Goal: Task Accomplishment & Management: Manage account settings

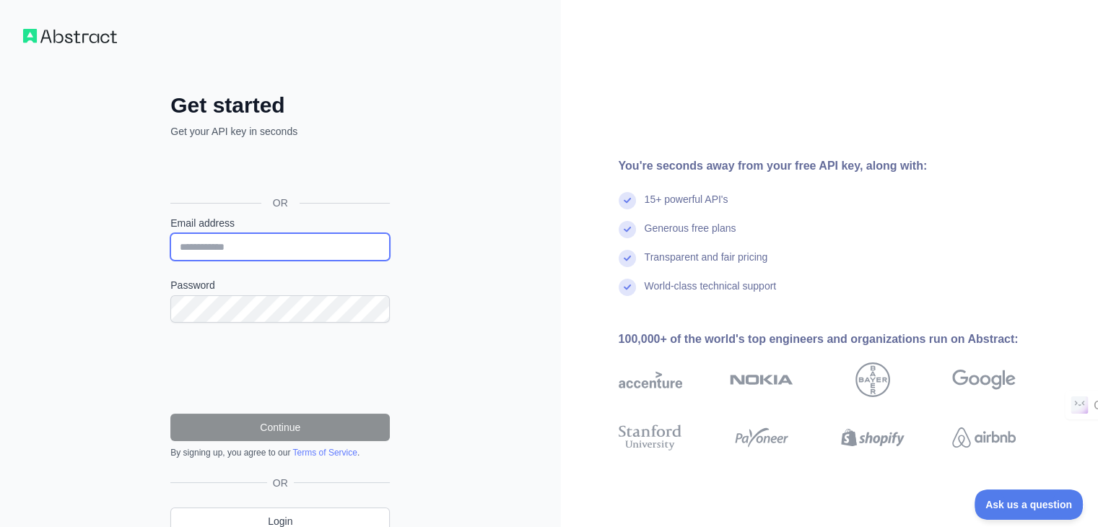
click at [227, 240] on input "Email address" at bounding box center [279, 246] width 219 height 27
type input "**********"
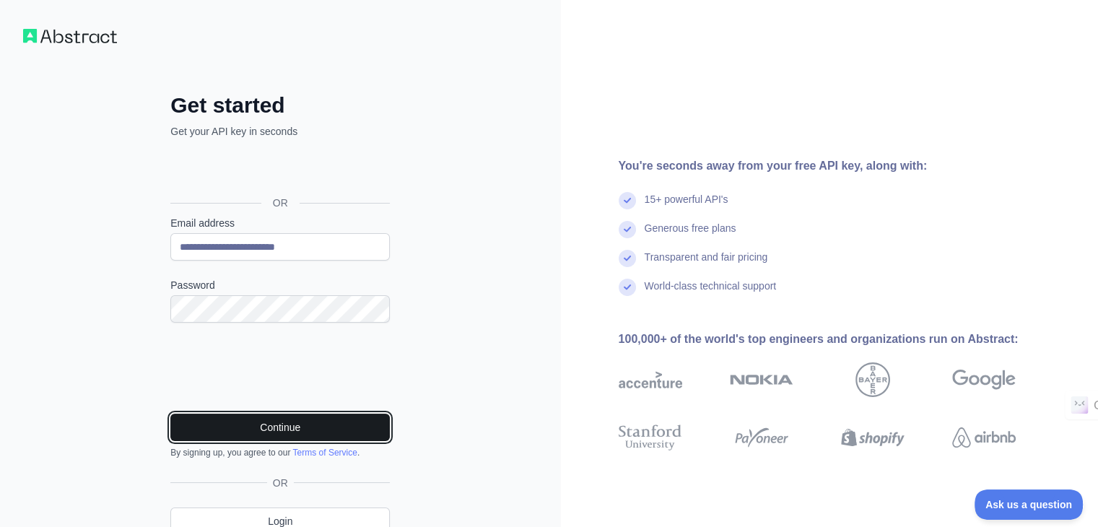
click at [241, 423] on button "Continue" at bounding box center [279, 427] width 219 height 27
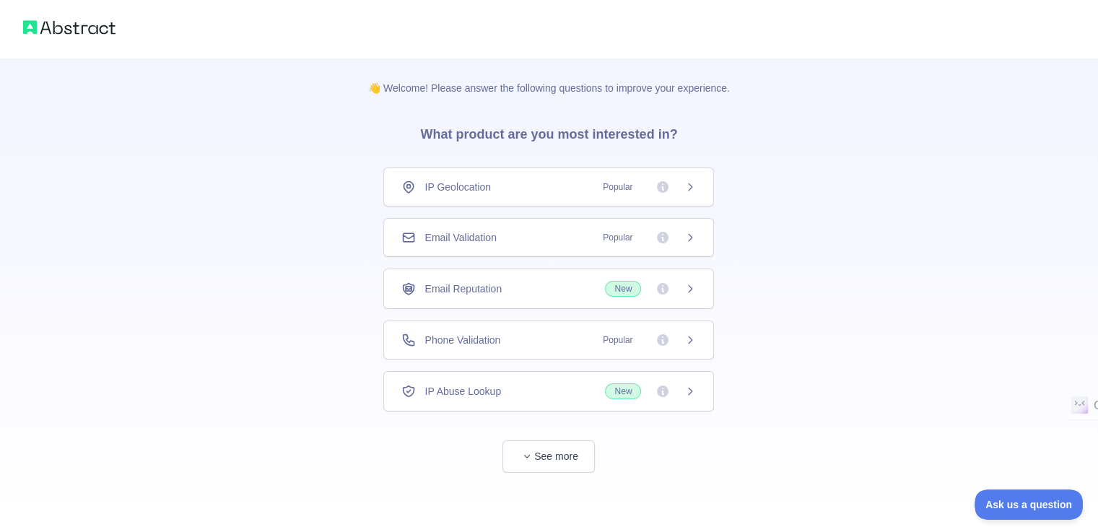
click at [572, 396] on div "IP Abuse Lookup New" at bounding box center [548, 391] width 295 height 16
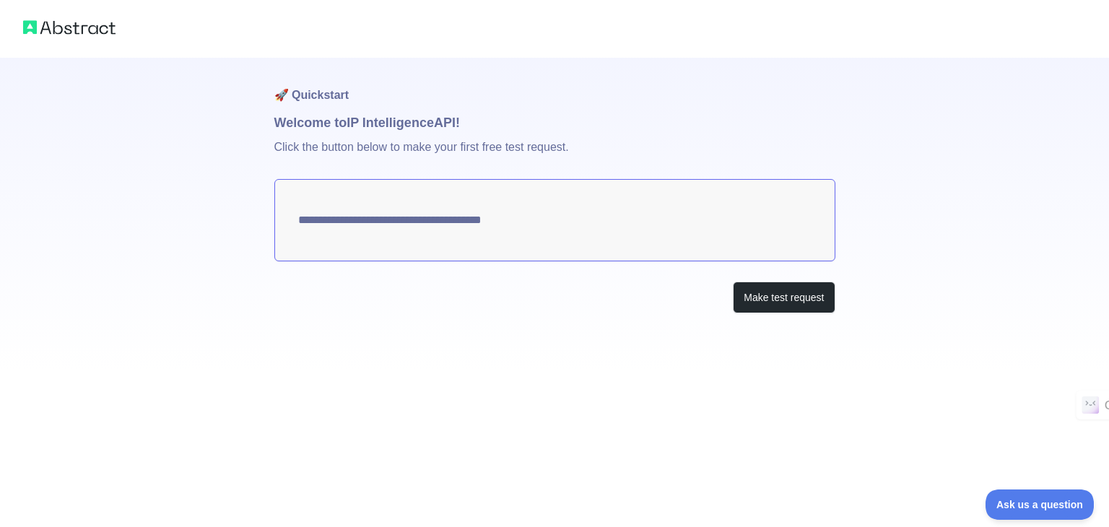
type textarea "**********"
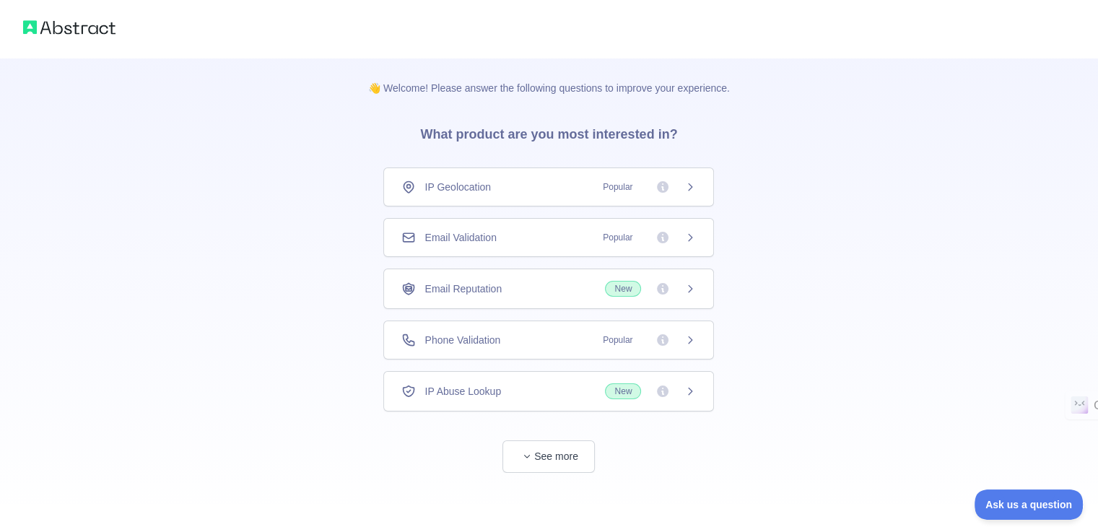
click at [94, 32] on img at bounding box center [69, 27] width 92 height 20
click at [526, 456] on icon "button" at bounding box center [527, 456] width 9 height 9
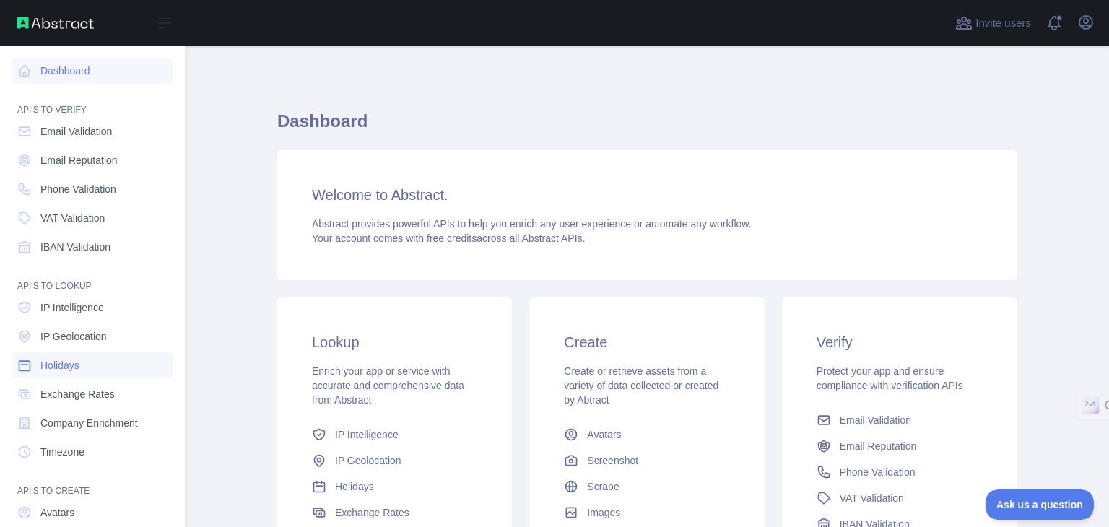
scroll to position [108, 0]
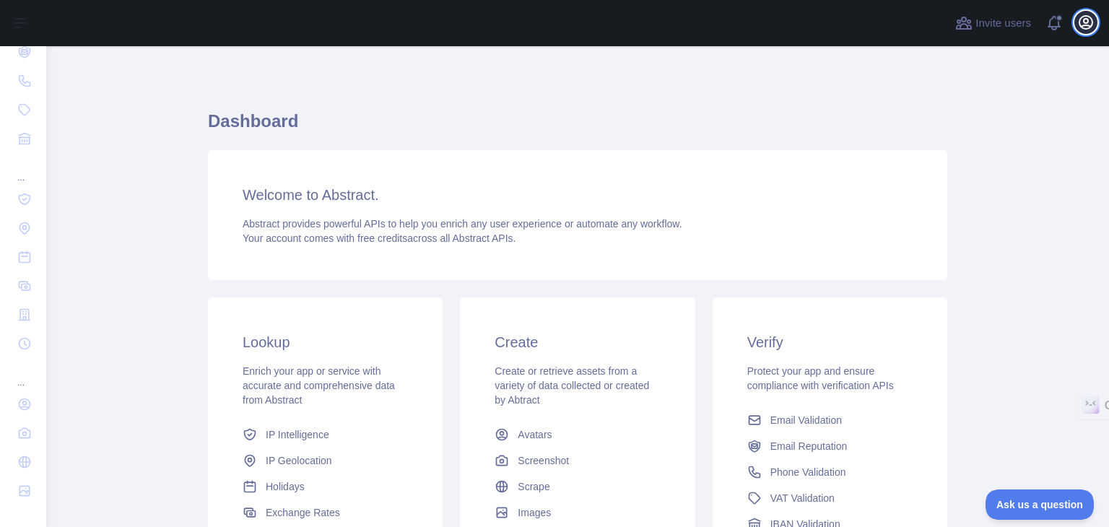
click at [1092, 26] on icon "button" at bounding box center [1085, 22] width 17 height 17
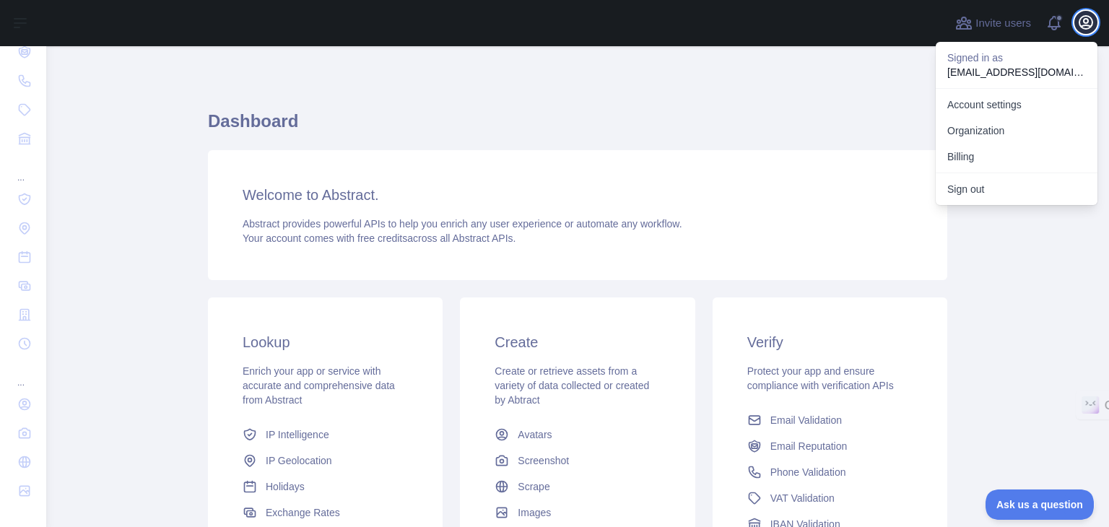
click at [1092, 26] on icon "button" at bounding box center [1085, 22] width 17 height 17
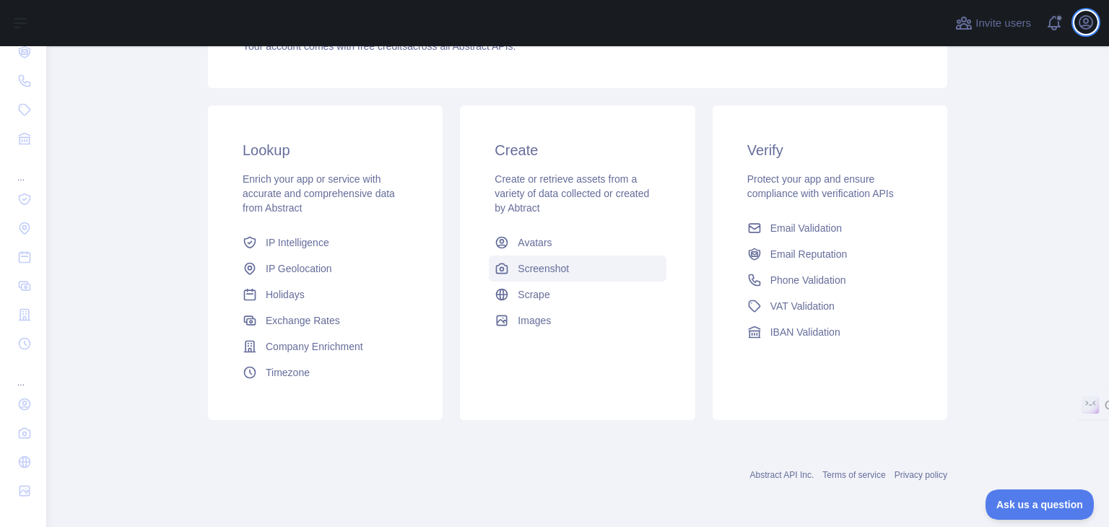
scroll to position [0, 0]
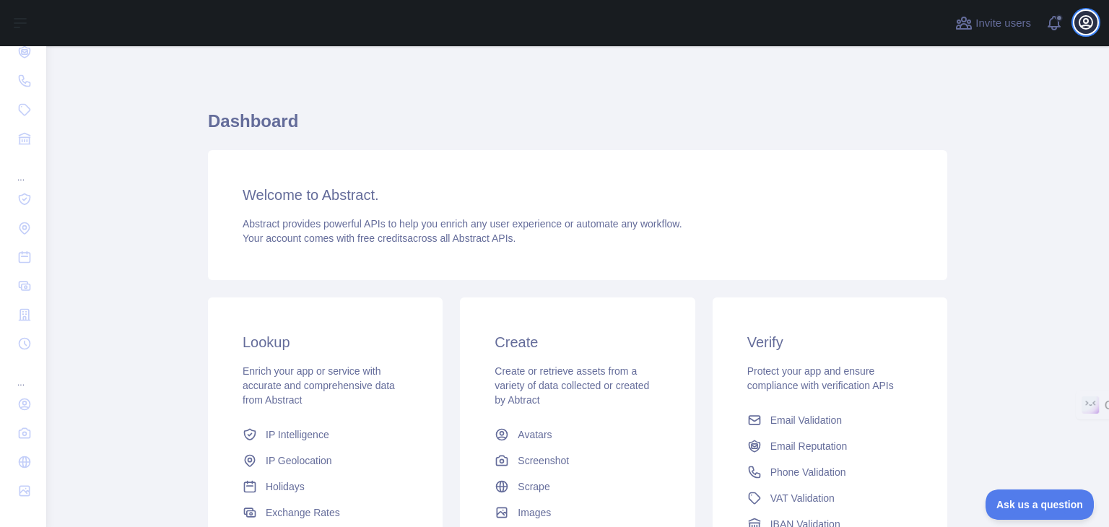
click at [1092, 24] on icon "button" at bounding box center [1085, 22] width 13 height 13
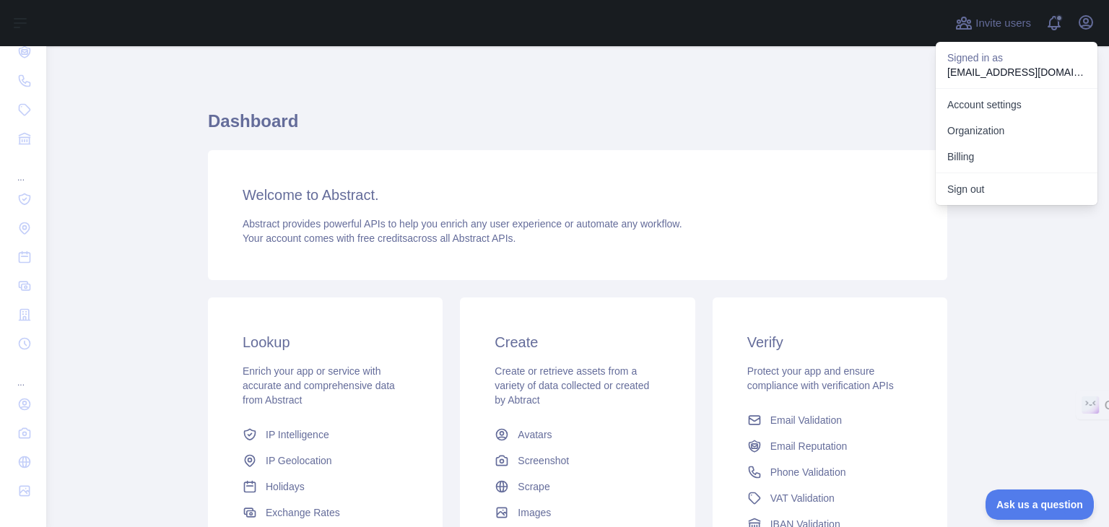
click at [1035, 65] on p "huonggiang241710@gmail.com" at bounding box center [1016, 72] width 139 height 14
click at [1011, 106] on link "Account settings" at bounding box center [1017, 105] width 162 height 26
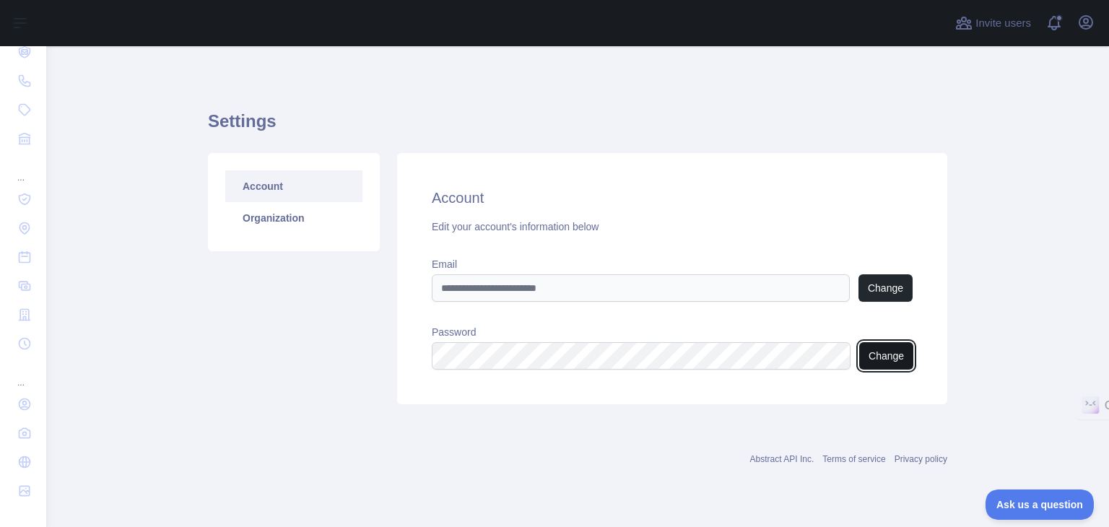
click at [872, 352] on button "Change" at bounding box center [886, 355] width 54 height 27
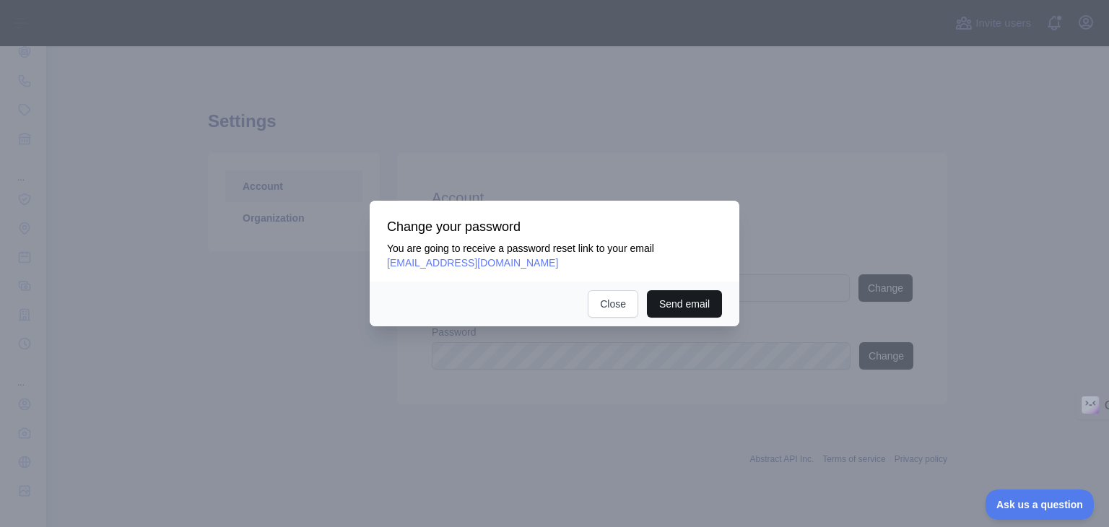
click at [676, 298] on button "Send email" at bounding box center [684, 303] width 75 height 27
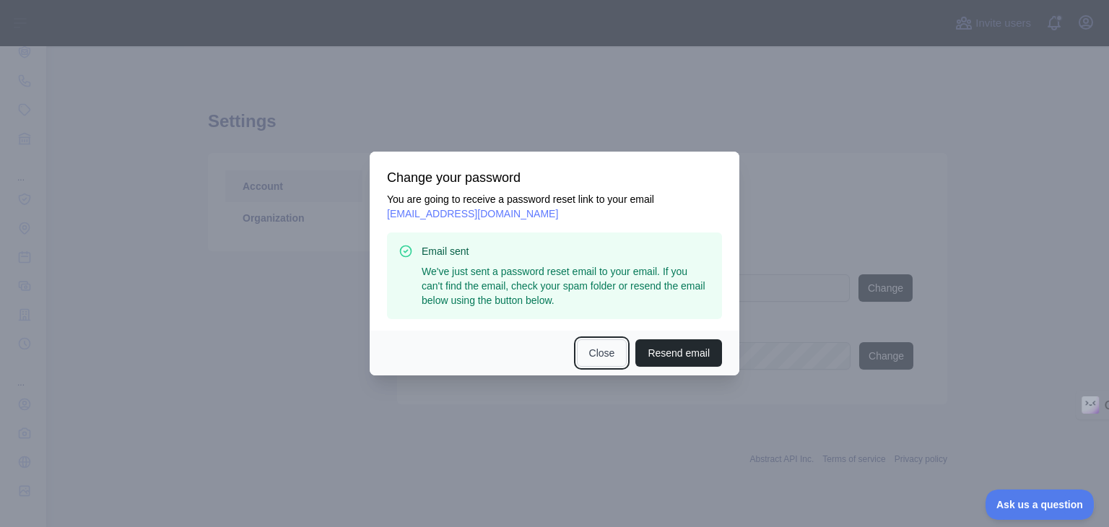
click at [604, 356] on button "Close" at bounding box center [602, 352] width 51 height 27
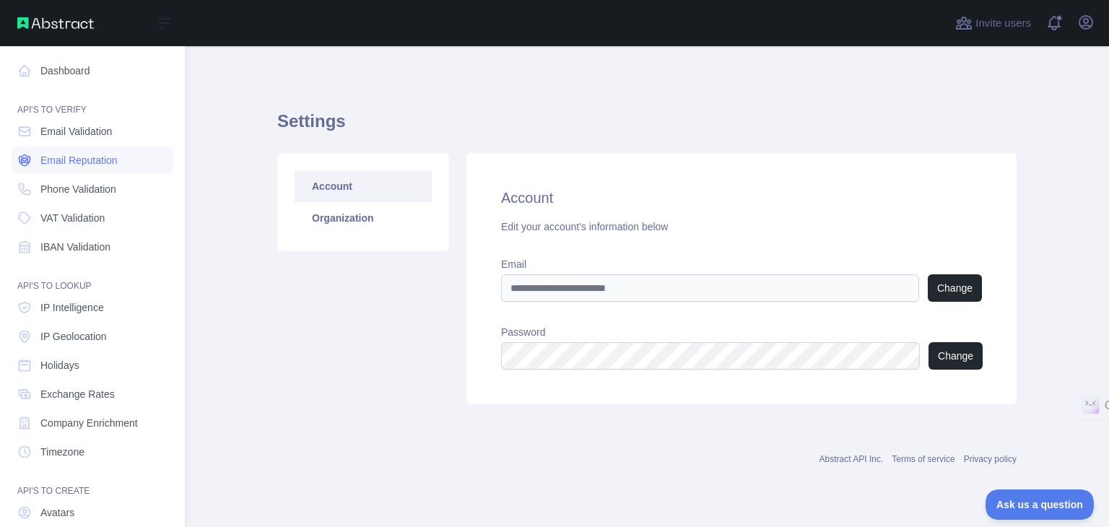
click at [102, 160] on span "Email Reputation" at bounding box center [78, 160] width 77 height 14
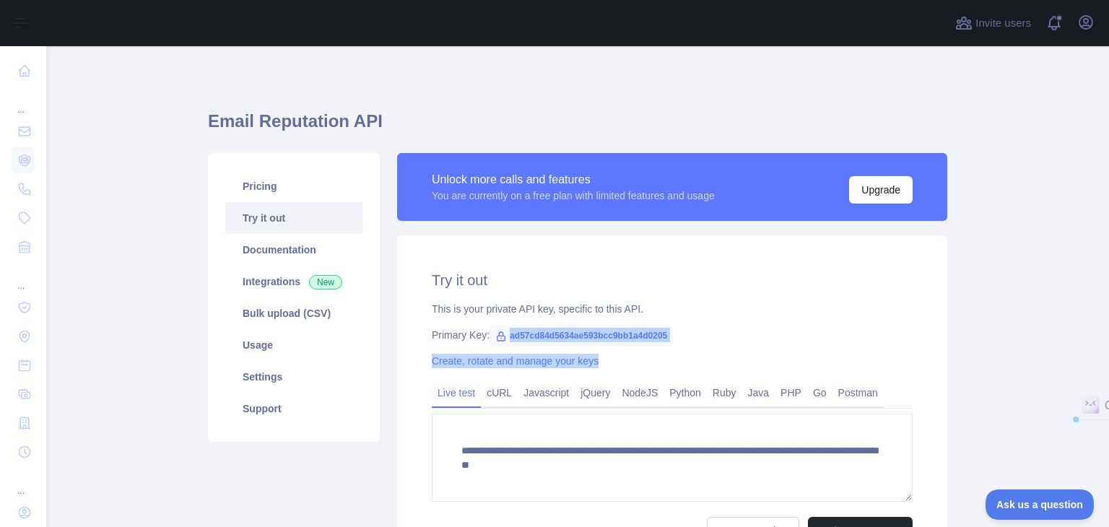
drag, startPoint x: 500, startPoint y: 338, endPoint x: 679, endPoint y: 343, distance: 178.4
click at [679, 343] on div "**********" at bounding box center [672, 407] width 550 height 344
drag, startPoint x: 501, startPoint y: 336, endPoint x: 668, endPoint y: 326, distance: 167.0
click at [668, 326] on div "**********" at bounding box center [672, 407] width 550 height 344
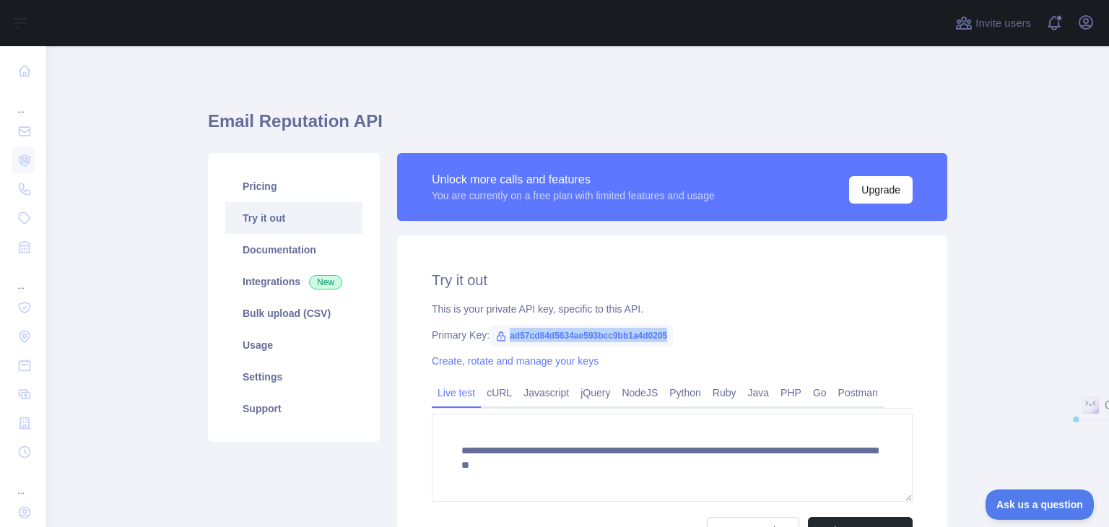
copy span "ad57cd84d5634ae593bcc9bb1a4d0205"
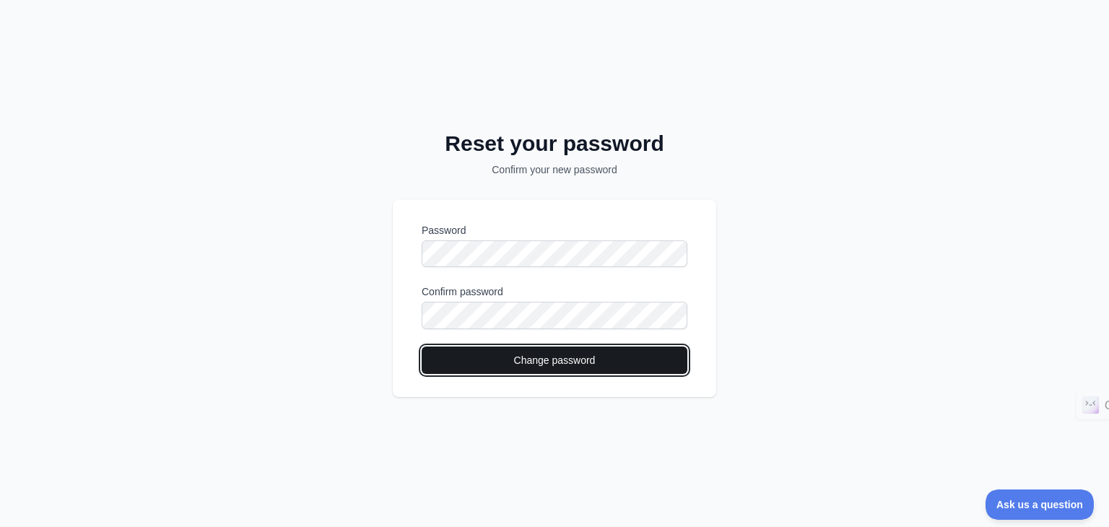
click at [461, 350] on button "Change password" at bounding box center [555, 360] width 266 height 27
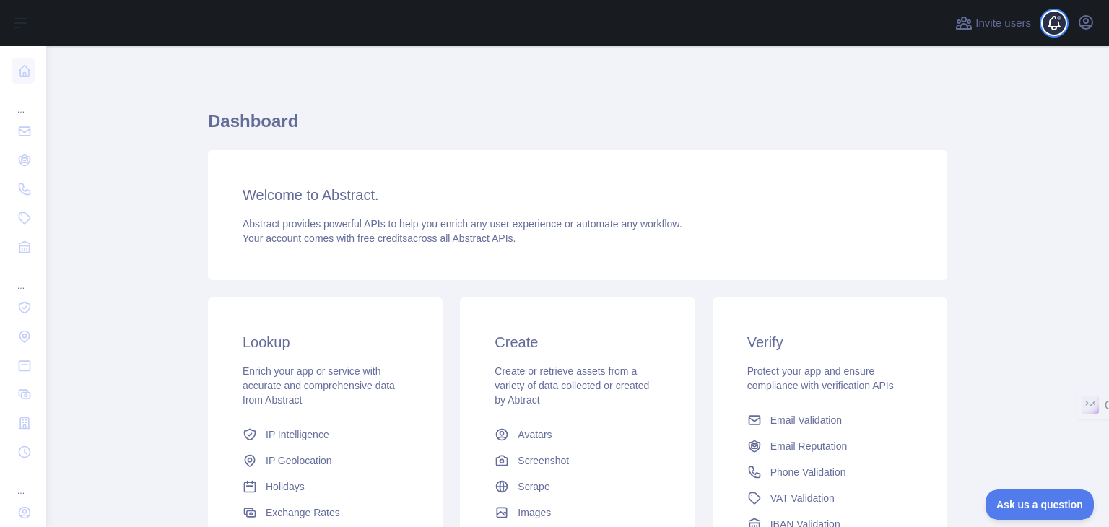
click at [1057, 17] on span at bounding box center [1058, 17] width 7 height 7
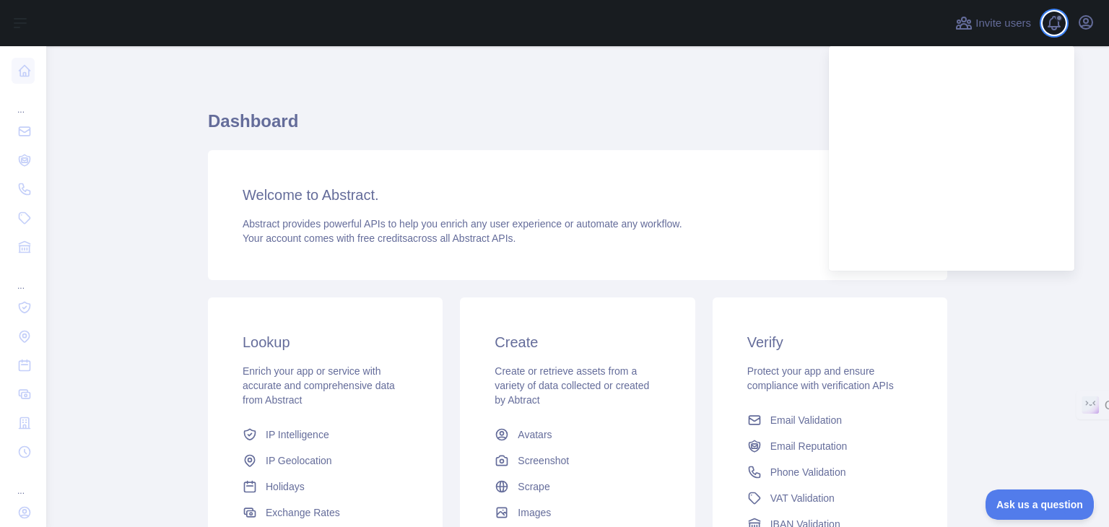
scroll to position [140, 0]
